Goal: Navigation & Orientation: Find specific page/section

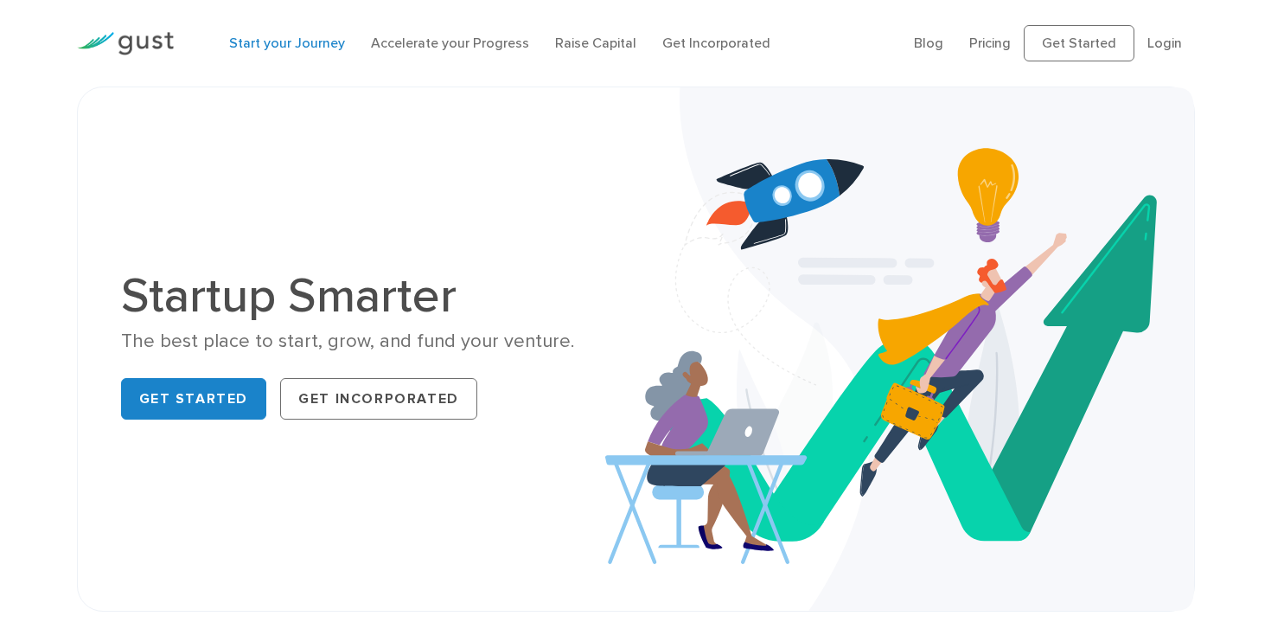
click at [278, 48] on link "Start your Journey" at bounding box center [287, 43] width 116 height 16
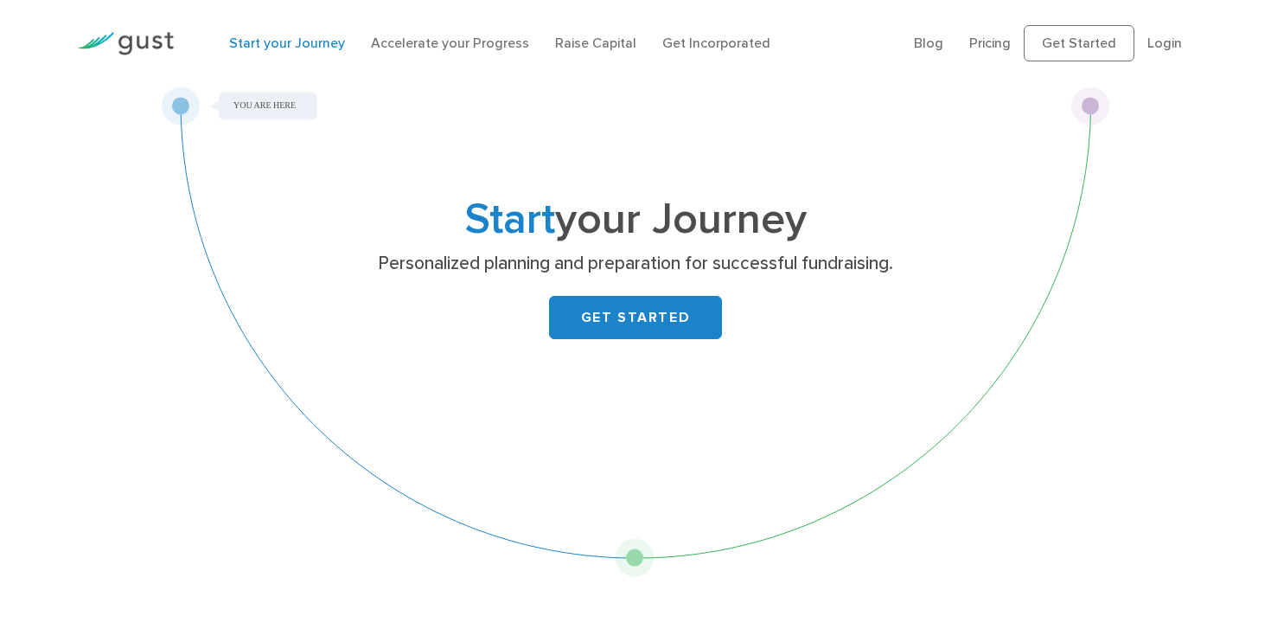
click at [151, 47] on img at bounding box center [125, 43] width 97 height 23
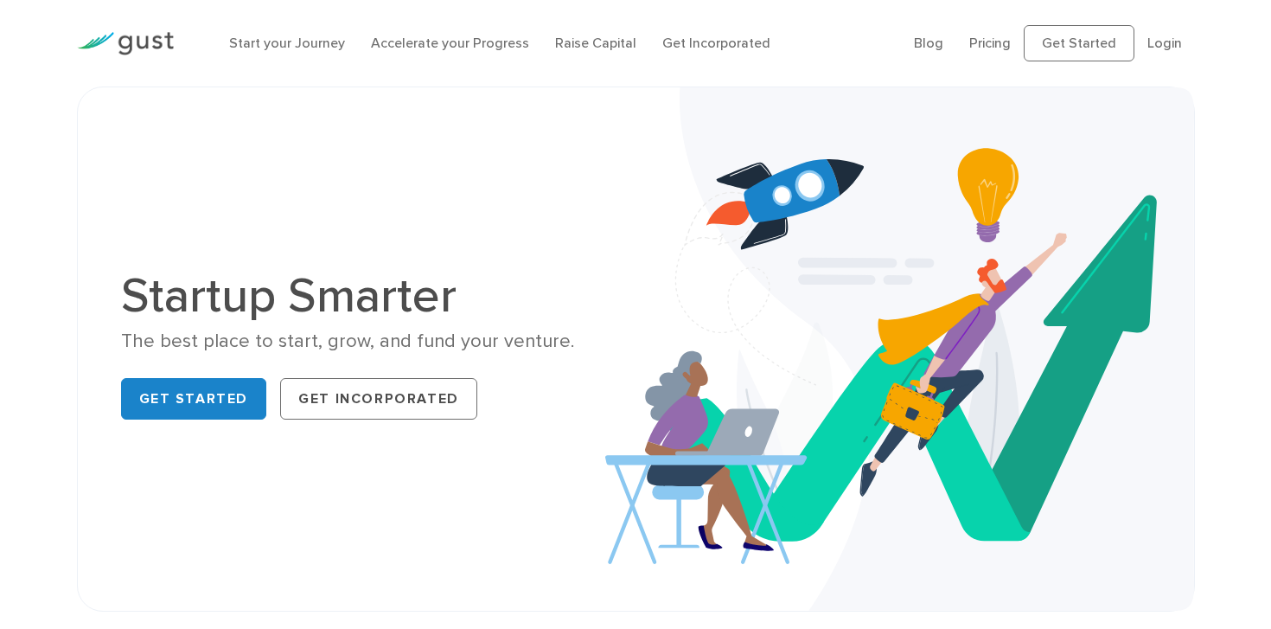
scroll to position [9, 0]
